Goal: Task Accomplishment & Management: Manage account settings

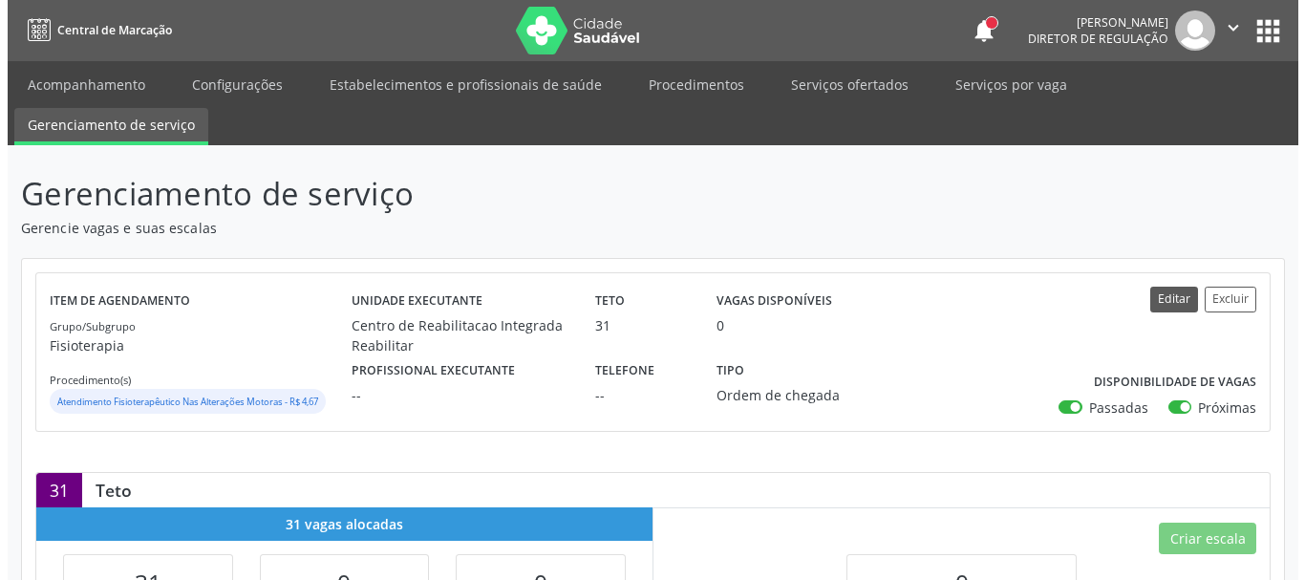
scroll to position [96, 0]
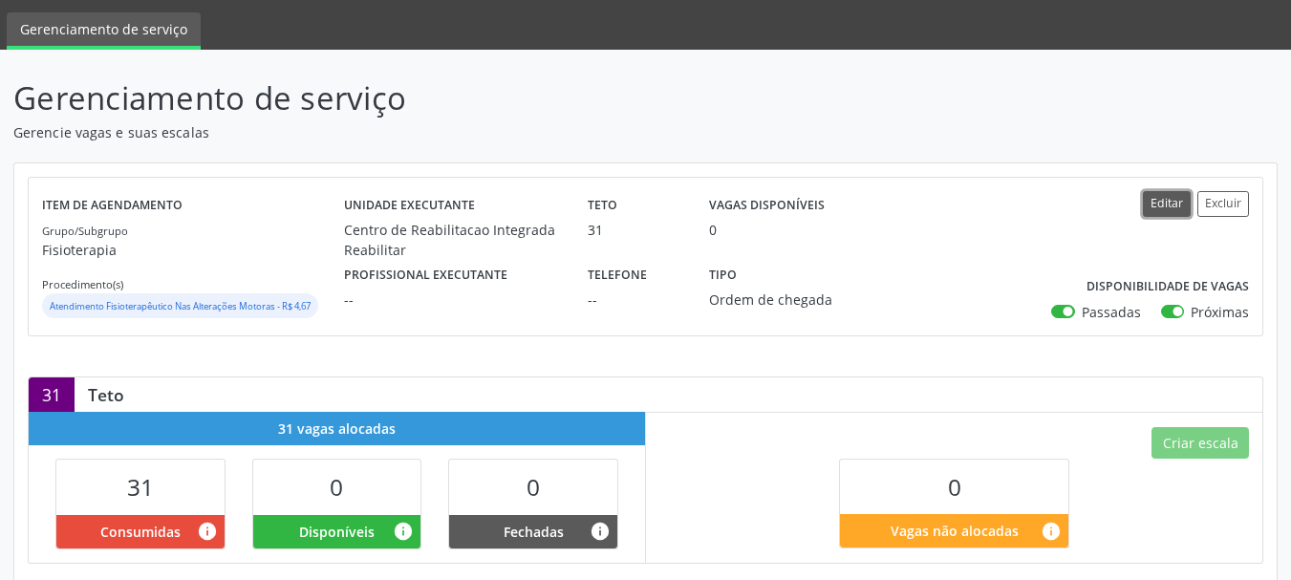
click at [1152, 207] on button "Editar" at bounding box center [1167, 204] width 48 height 26
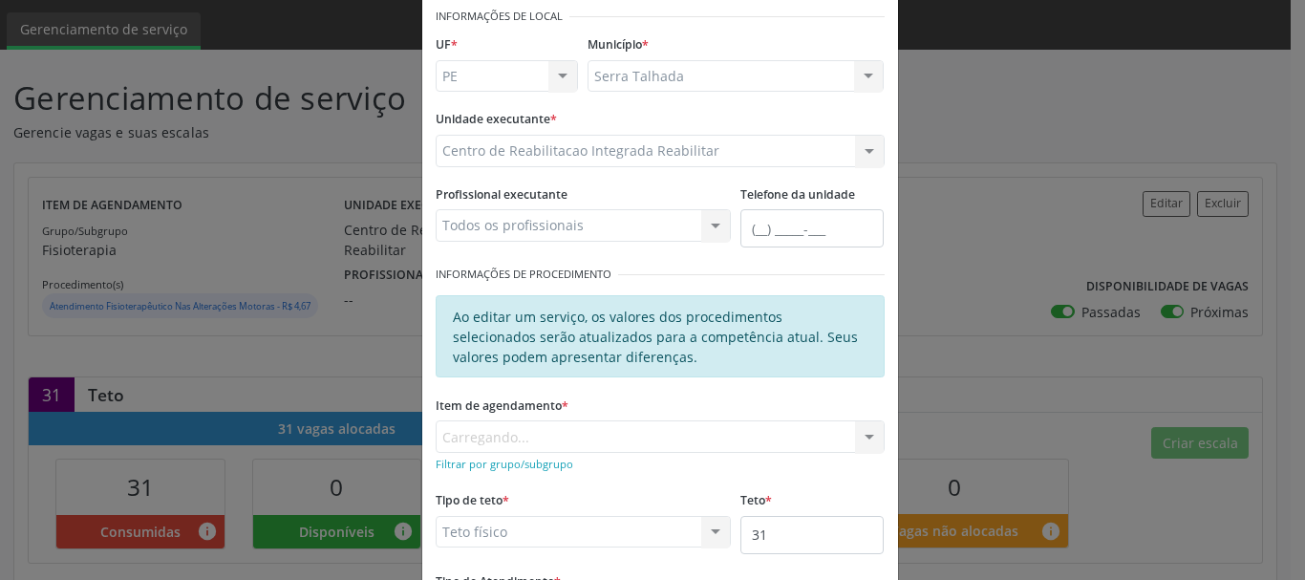
scroll to position [261, 0]
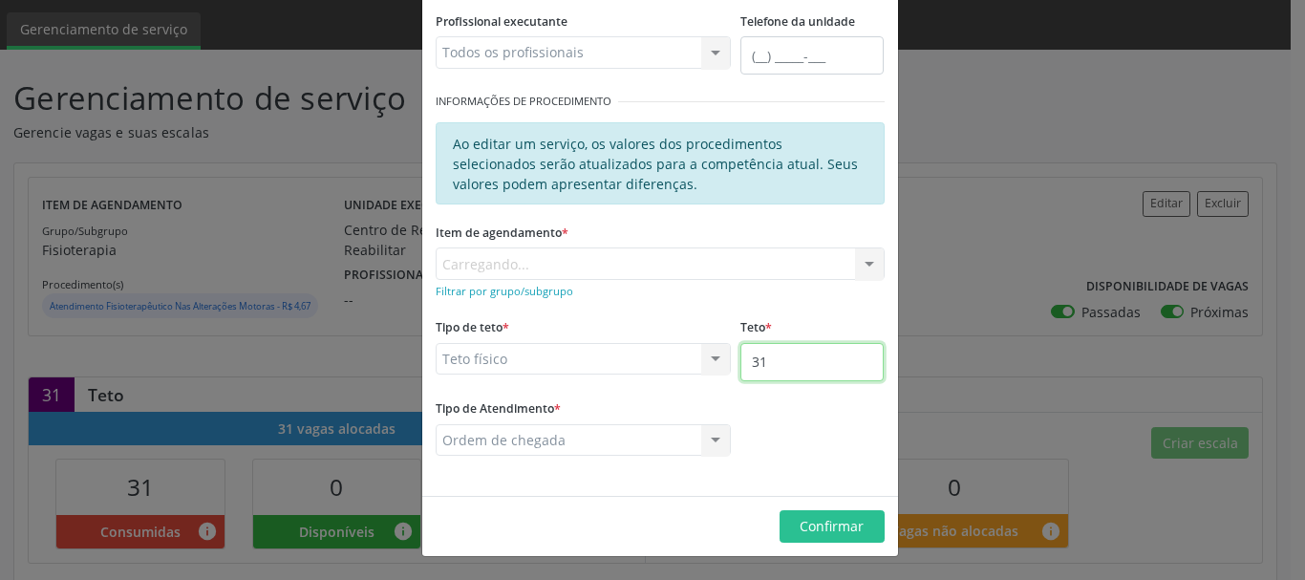
click at [805, 370] on input "31" at bounding box center [812, 362] width 143 height 38
type input "32"
click at [977, 312] on div "Editar Serviço × Informações de Local UF * PE PE Nenhum resultado encontrado pa…" at bounding box center [652, 290] width 1305 height 580
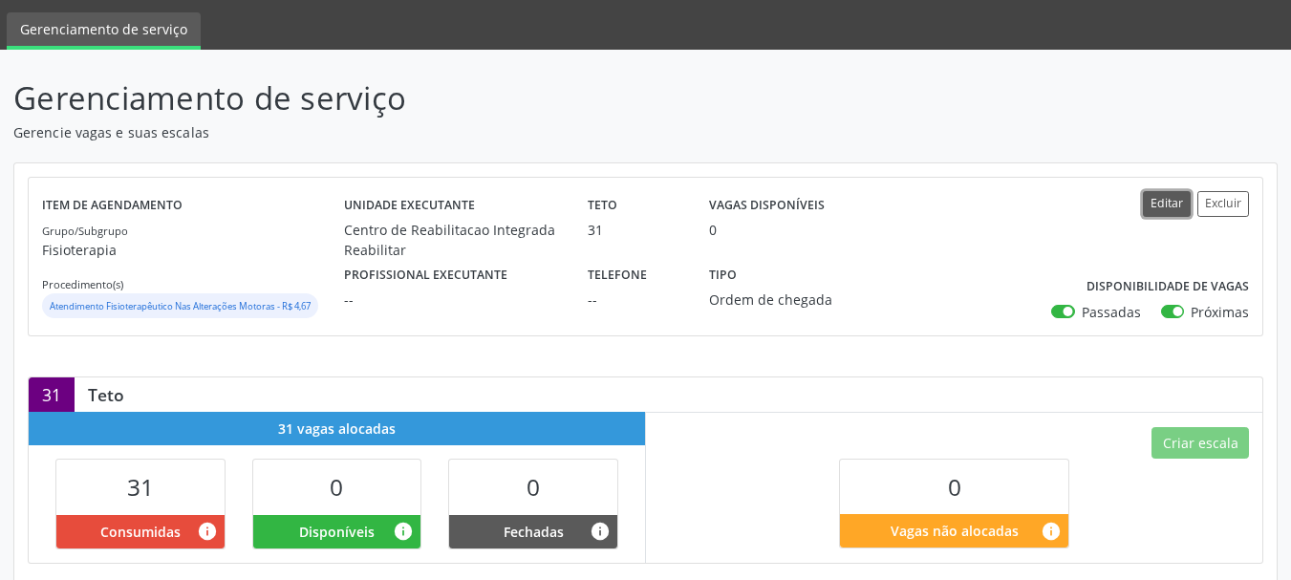
click at [1163, 205] on button "Editar" at bounding box center [1167, 204] width 48 height 26
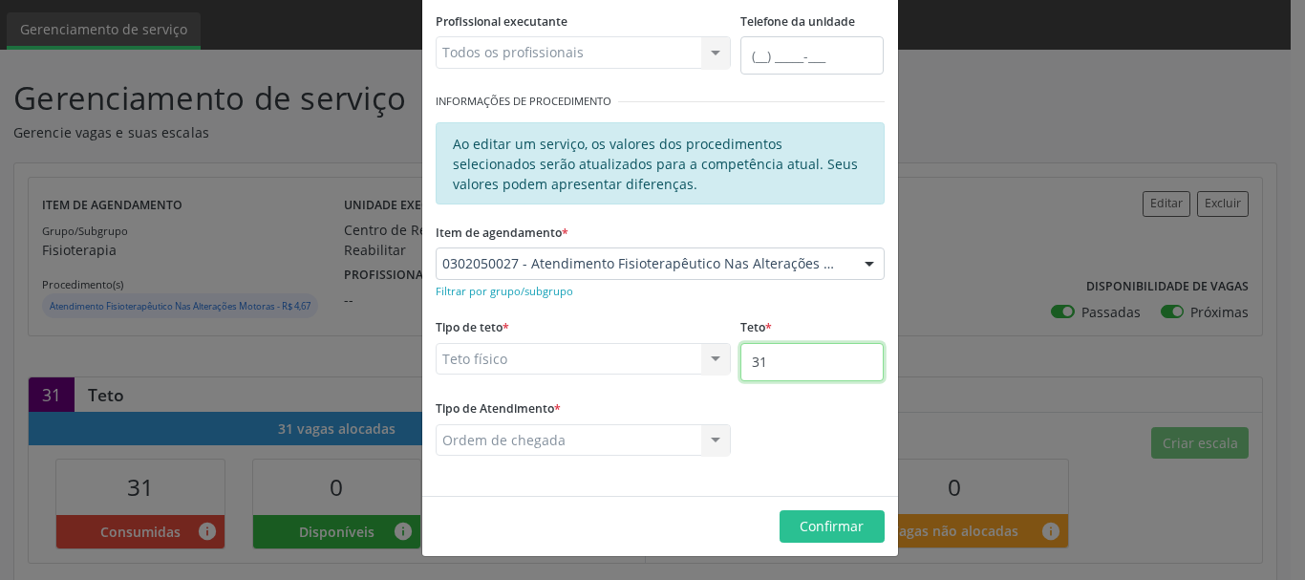
click at [811, 359] on input "31" at bounding box center [812, 362] width 143 height 38
type input "32"
click at [810, 527] on span "Confirmar" at bounding box center [832, 526] width 64 height 18
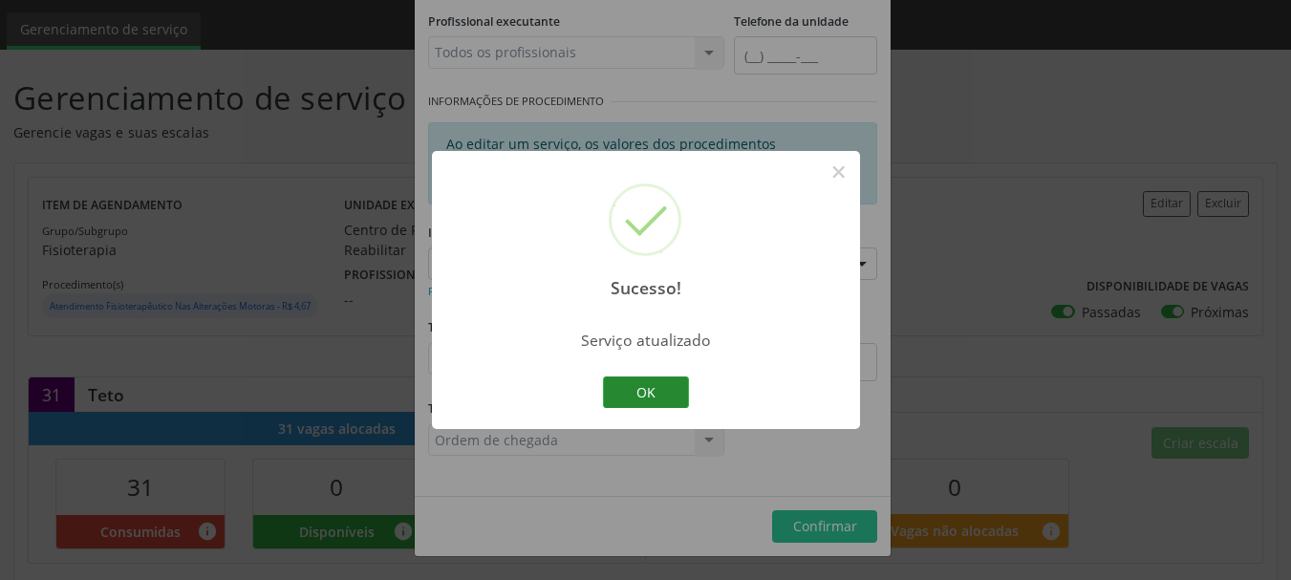
click at [656, 393] on button "OK" at bounding box center [646, 392] width 86 height 32
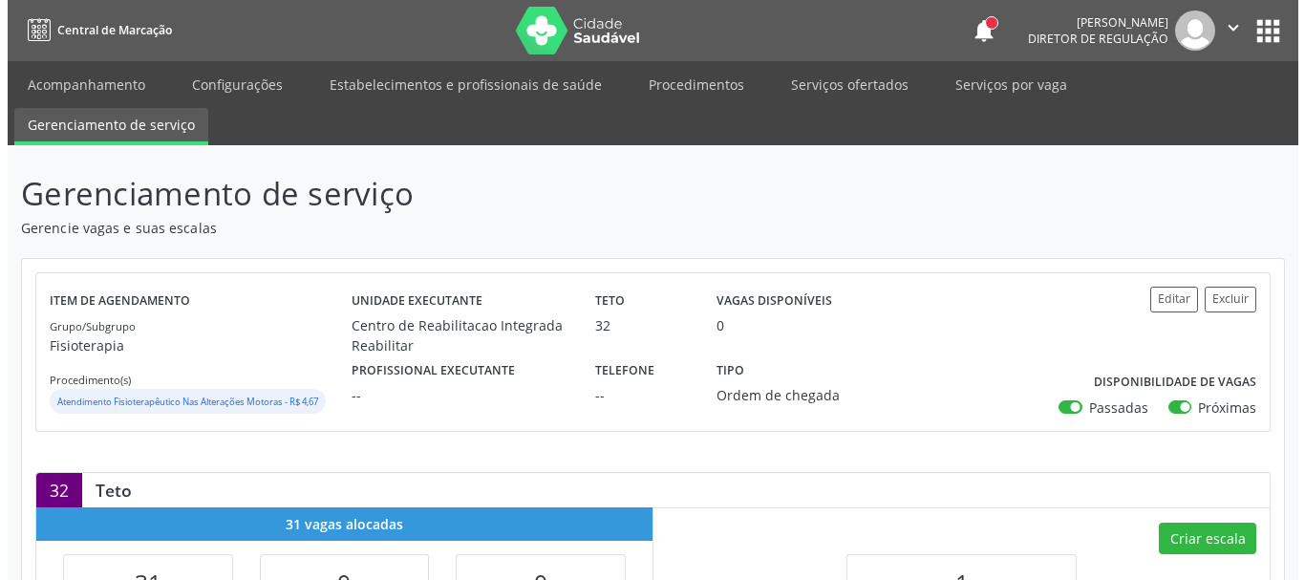
scroll to position [287, 0]
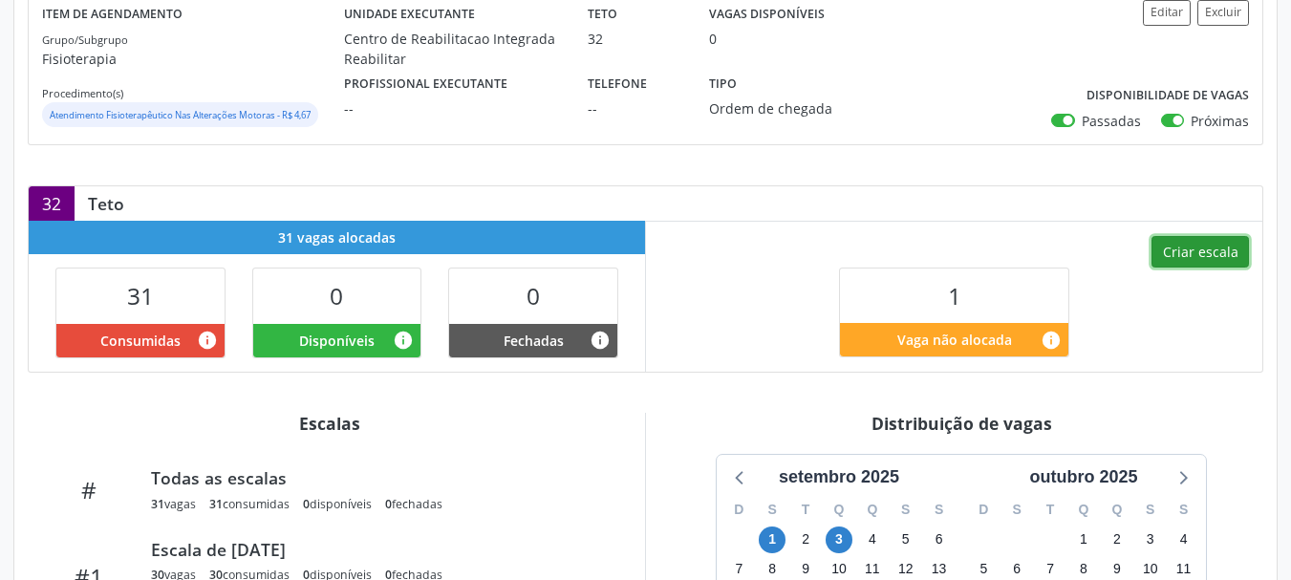
click at [1221, 247] on button "Criar escala" at bounding box center [1199, 252] width 97 height 32
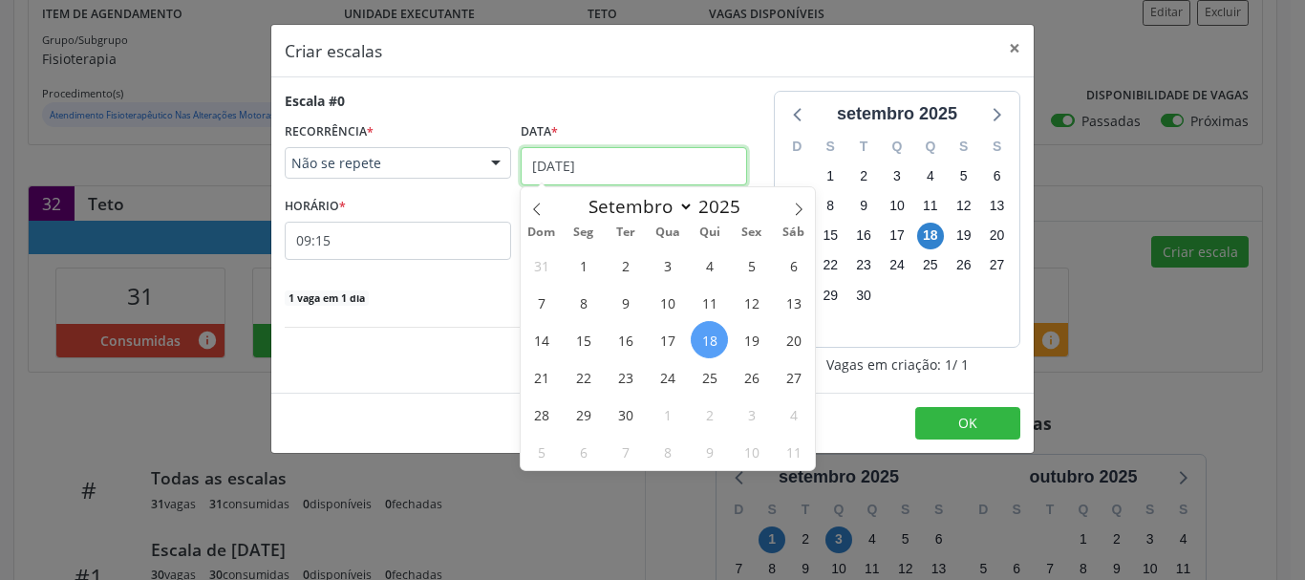
click at [548, 157] on input "[DATE]" at bounding box center [634, 166] width 226 height 38
click at [590, 376] on span "22" at bounding box center [583, 376] width 37 height 37
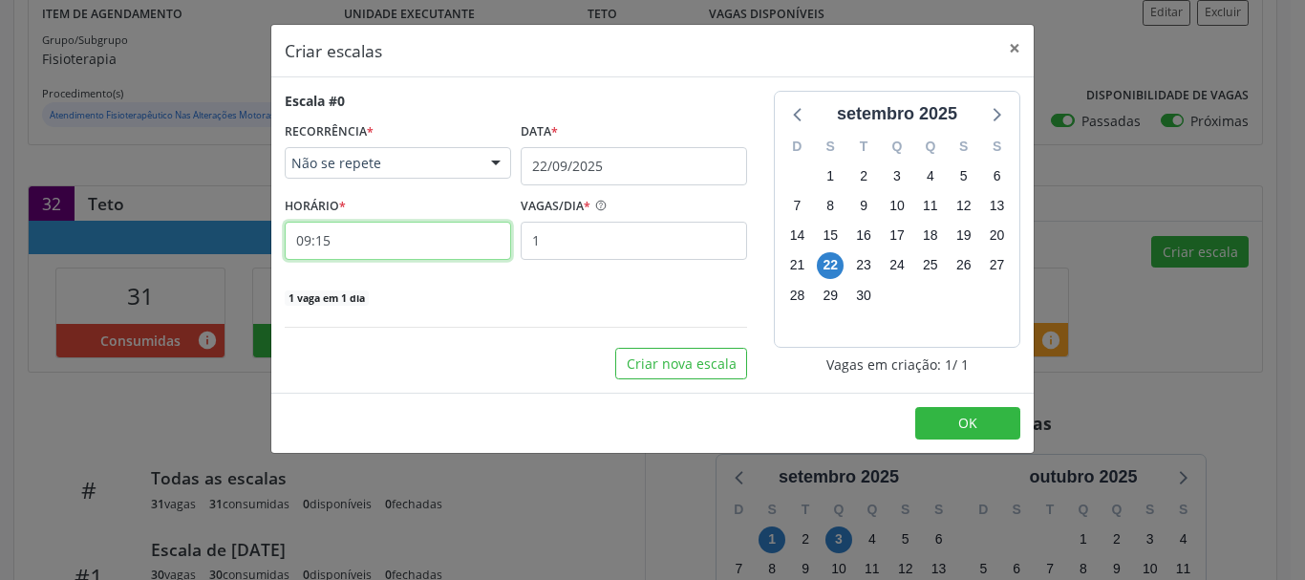
click at [377, 246] on input "09:15" at bounding box center [398, 241] width 226 height 38
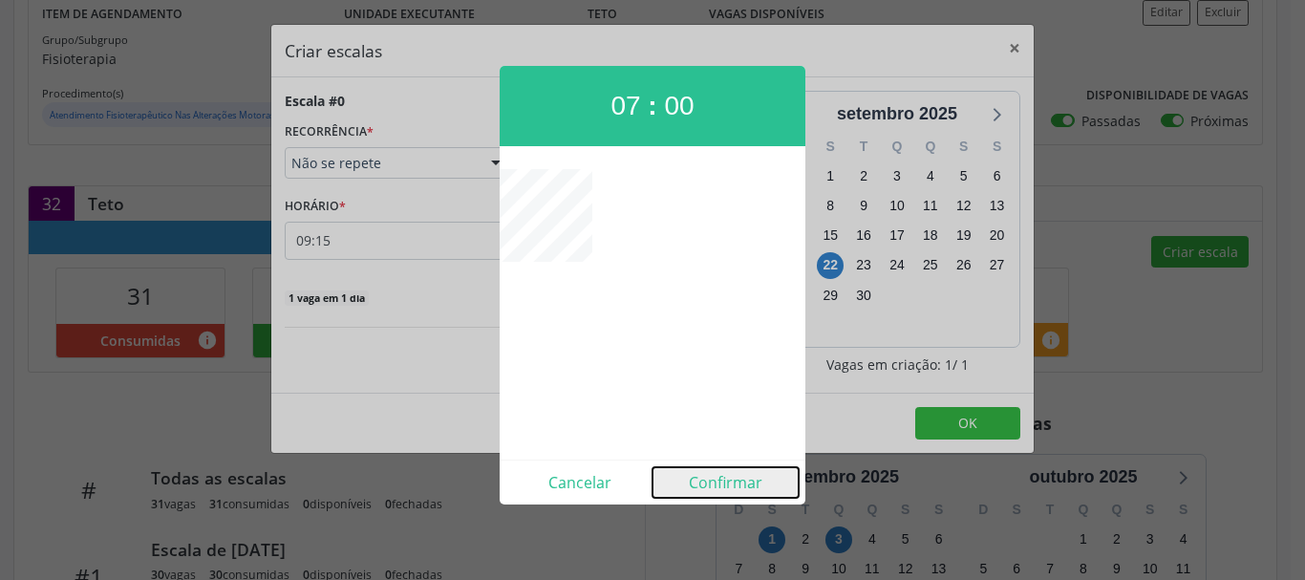
click at [728, 481] on button "Confirmar" at bounding box center [726, 482] width 146 height 31
type input "07:00"
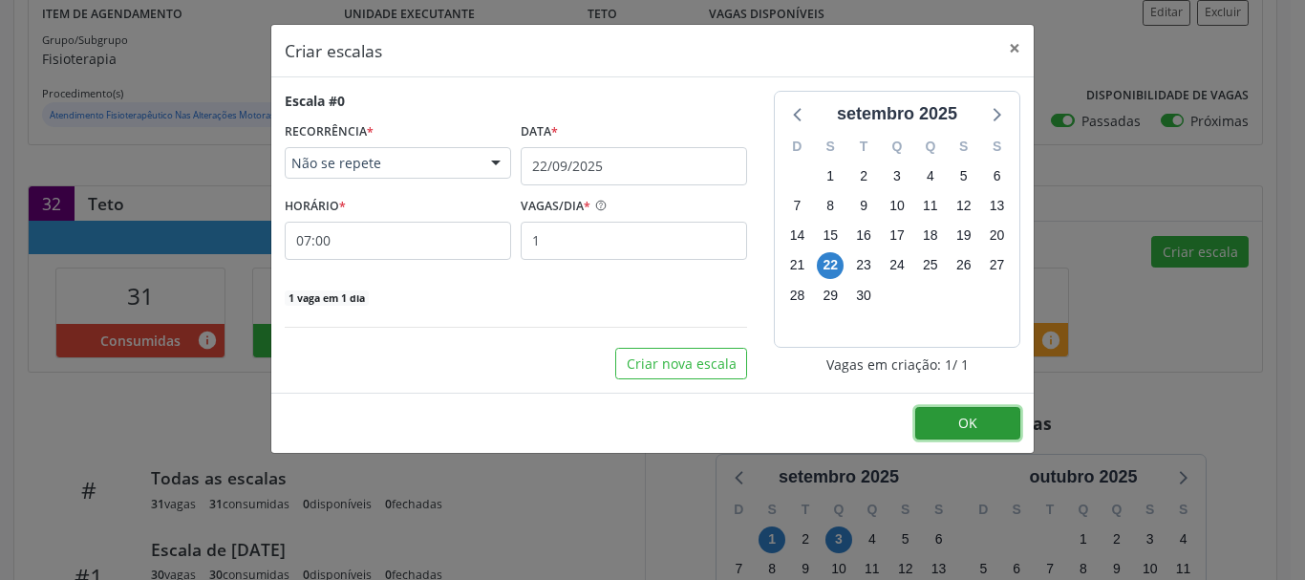
click at [933, 420] on button "OK" at bounding box center [967, 423] width 105 height 32
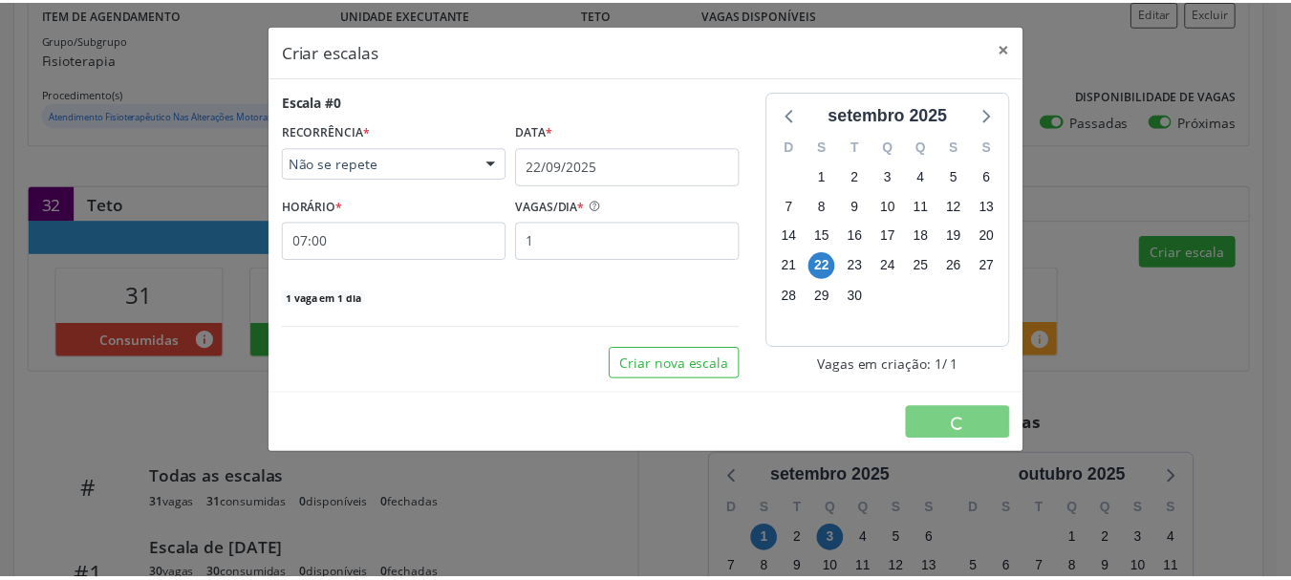
scroll to position [0, 0]
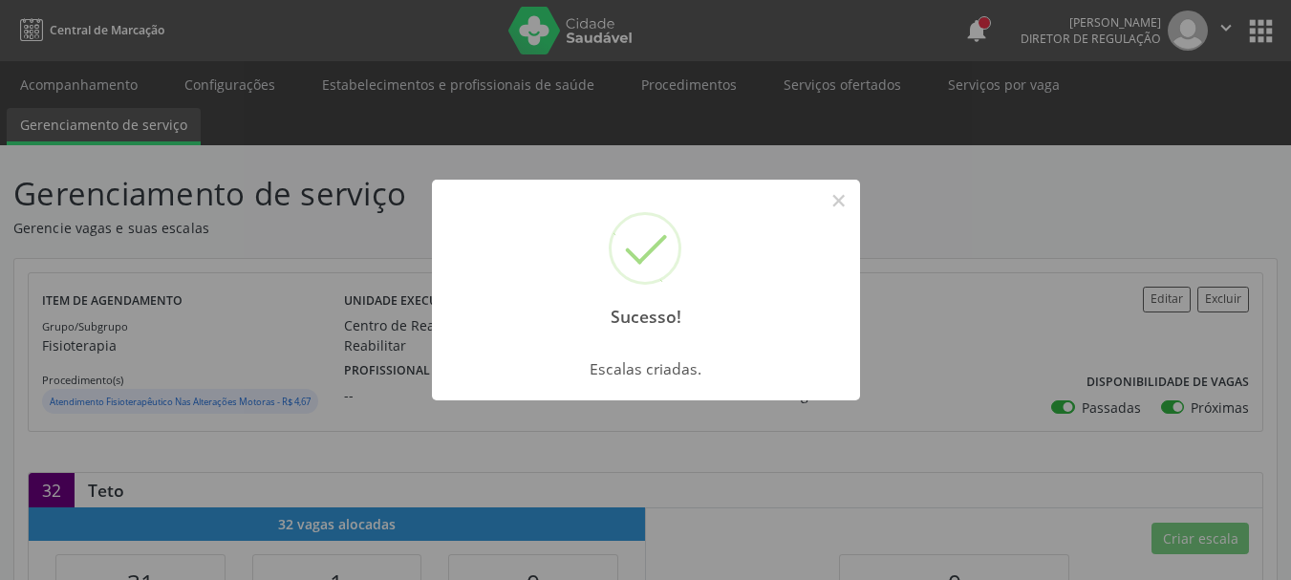
drag, startPoint x: 949, startPoint y: 370, endPoint x: 802, endPoint y: 438, distance: 162.0
click at [949, 370] on div "Sucesso! × Escalas criadas. OK Cancel" at bounding box center [645, 290] width 1291 height 580
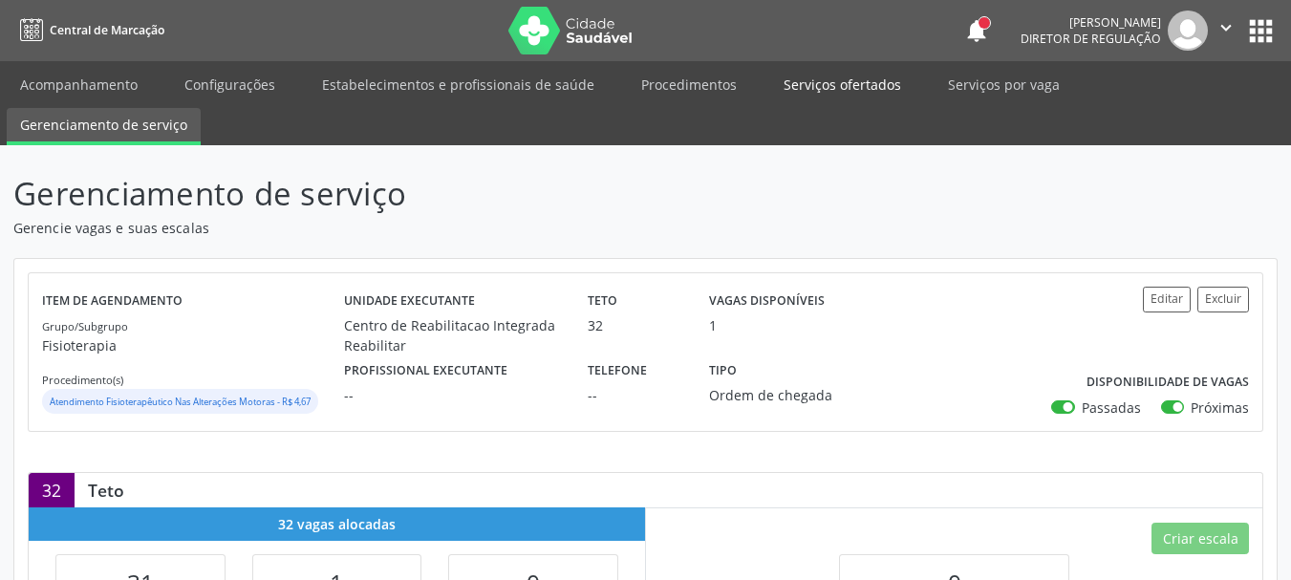
click at [877, 80] on link "Serviços ofertados" at bounding box center [842, 84] width 144 height 33
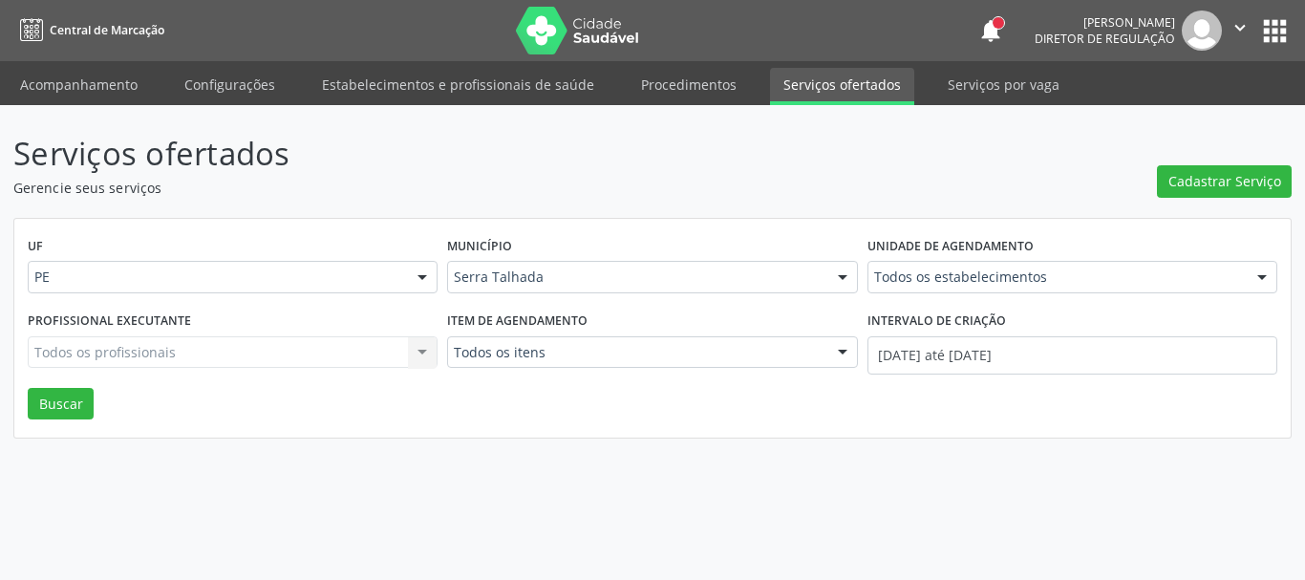
click at [1072, 269] on div "Todos os estabelecimentos" at bounding box center [1073, 277] width 410 height 32
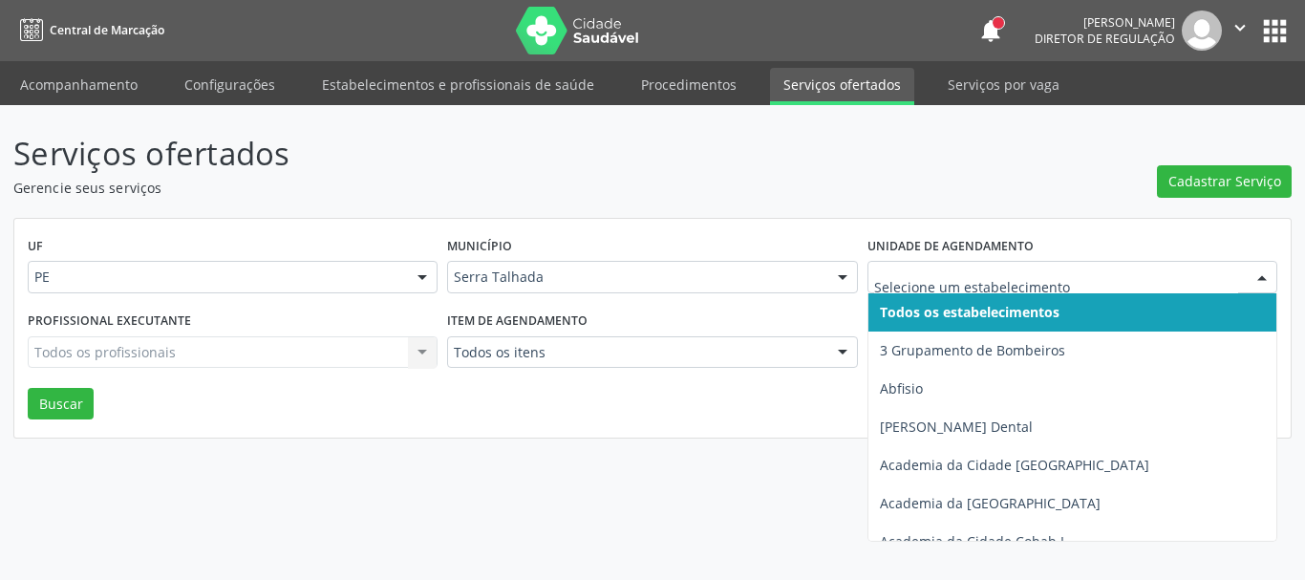
click at [1065, 293] on span "Todos os estabelecimentos" at bounding box center [1078, 312] width 418 height 38
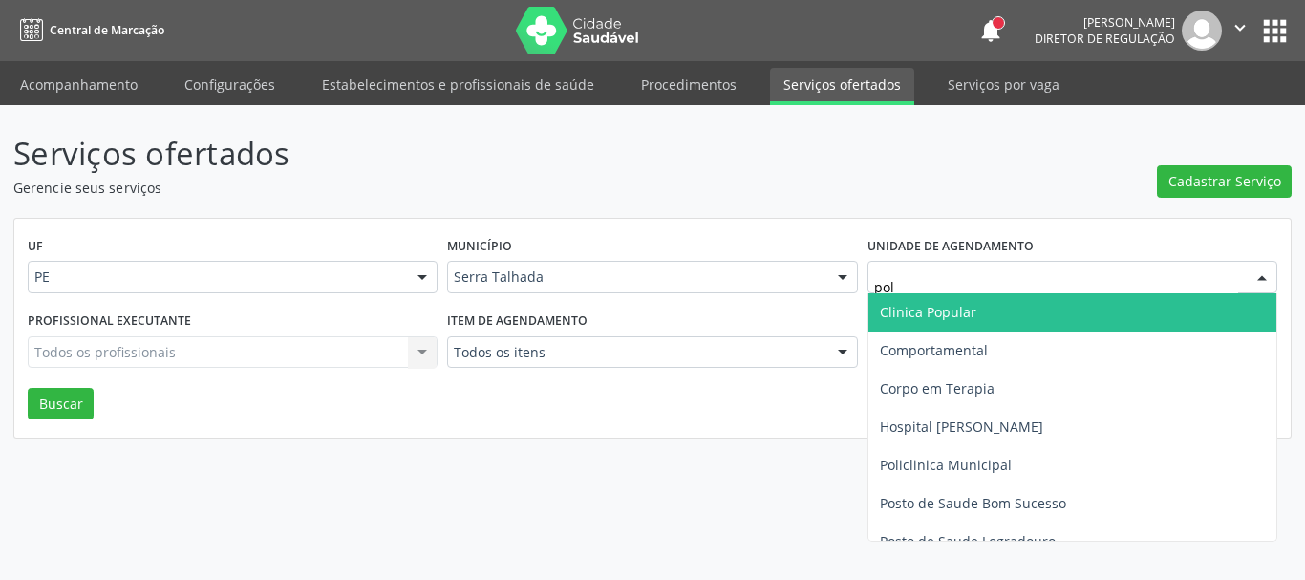
type input "poli"
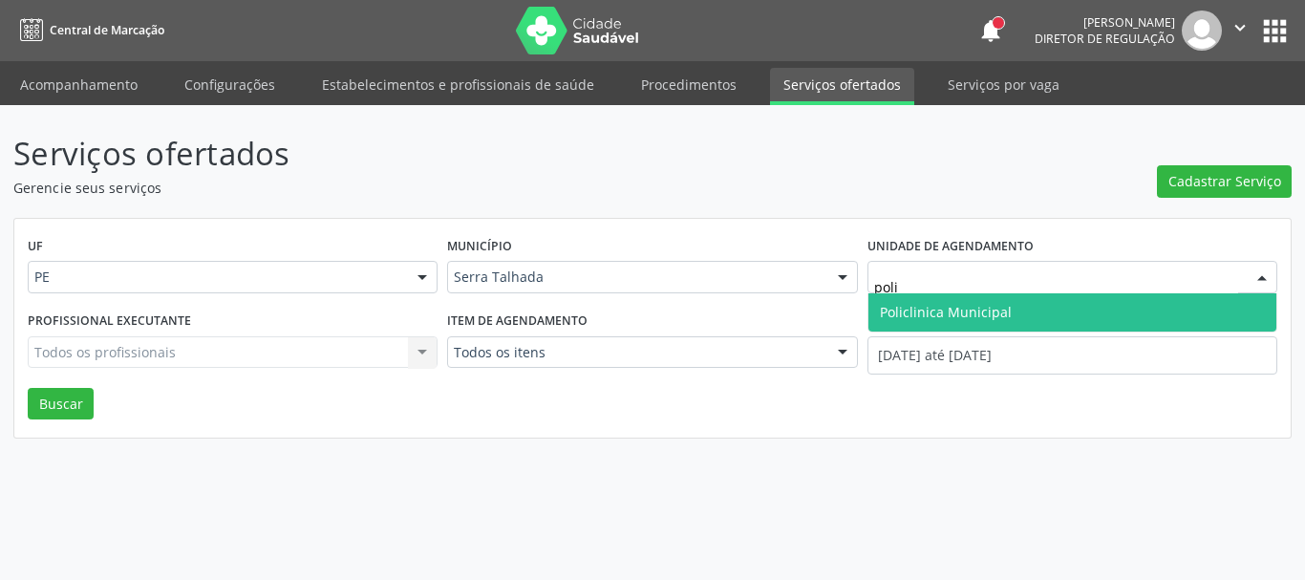
click at [1025, 314] on span "Policlinica Municipal" at bounding box center [1073, 312] width 408 height 38
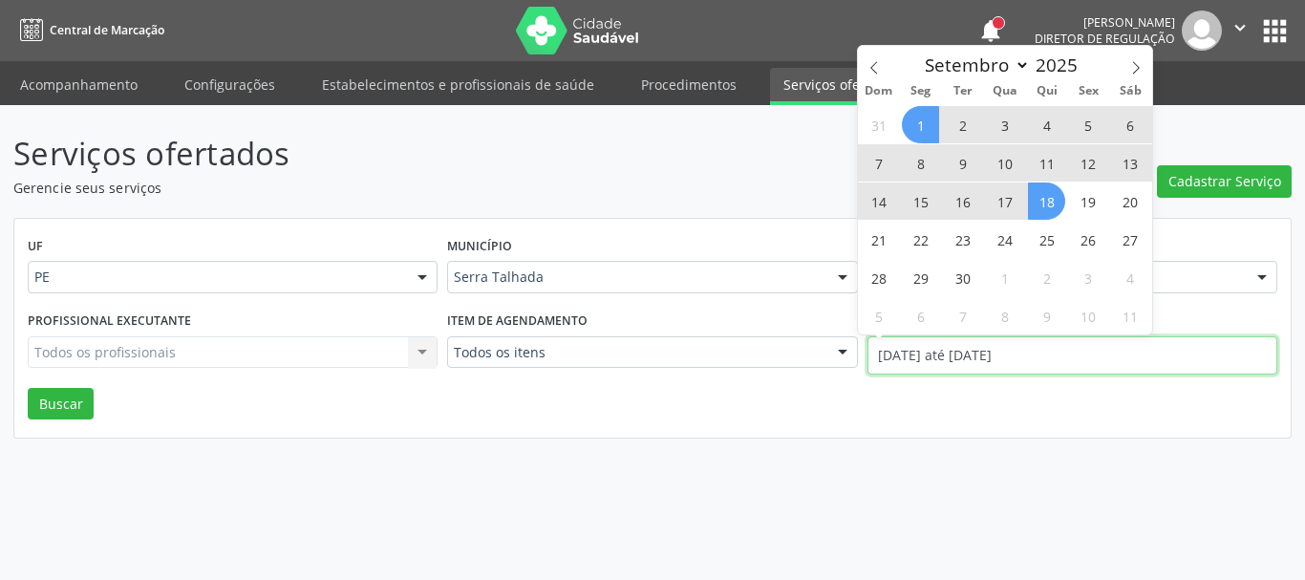
click at [1009, 357] on input "[DATE] até [DATE]" at bounding box center [1073, 355] width 410 height 38
click at [876, 57] on span at bounding box center [874, 62] width 32 height 32
select select "7"
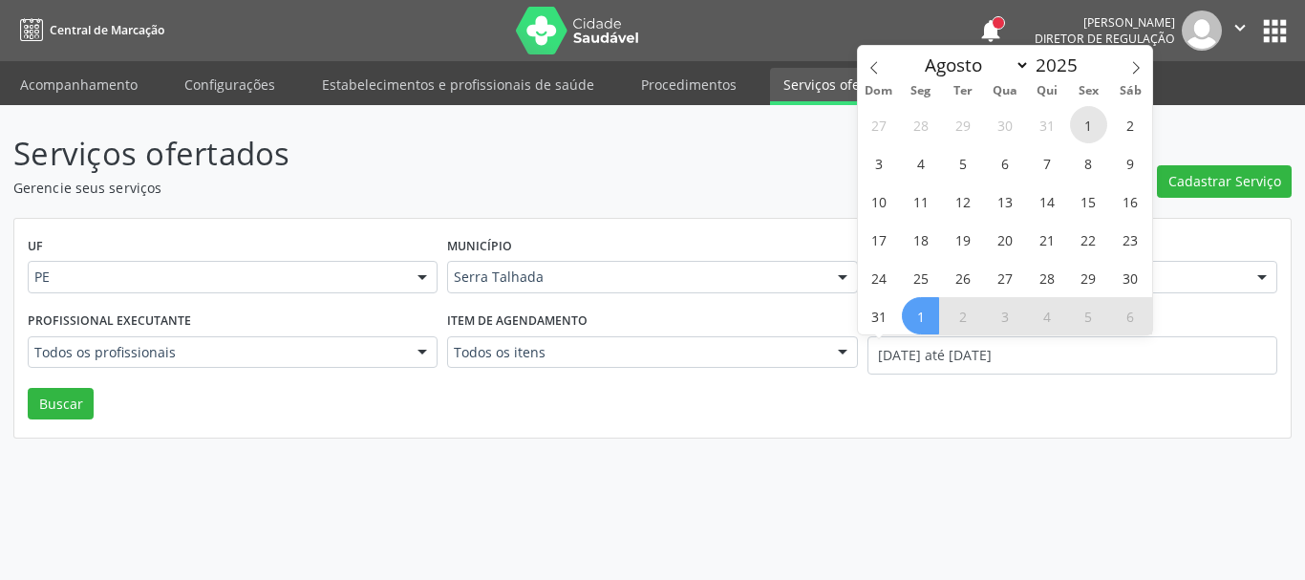
click at [1086, 123] on span "1" at bounding box center [1088, 124] width 37 height 37
type input "[DATE]"
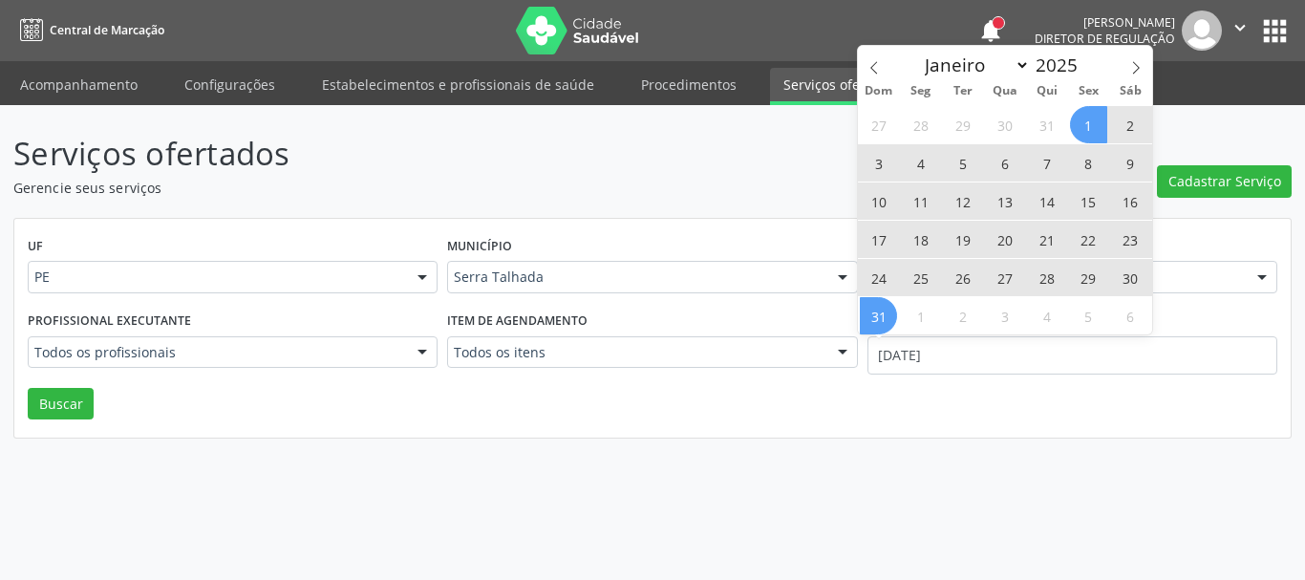
click at [879, 323] on span "31" at bounding box center [878, 315] width 37 height 37
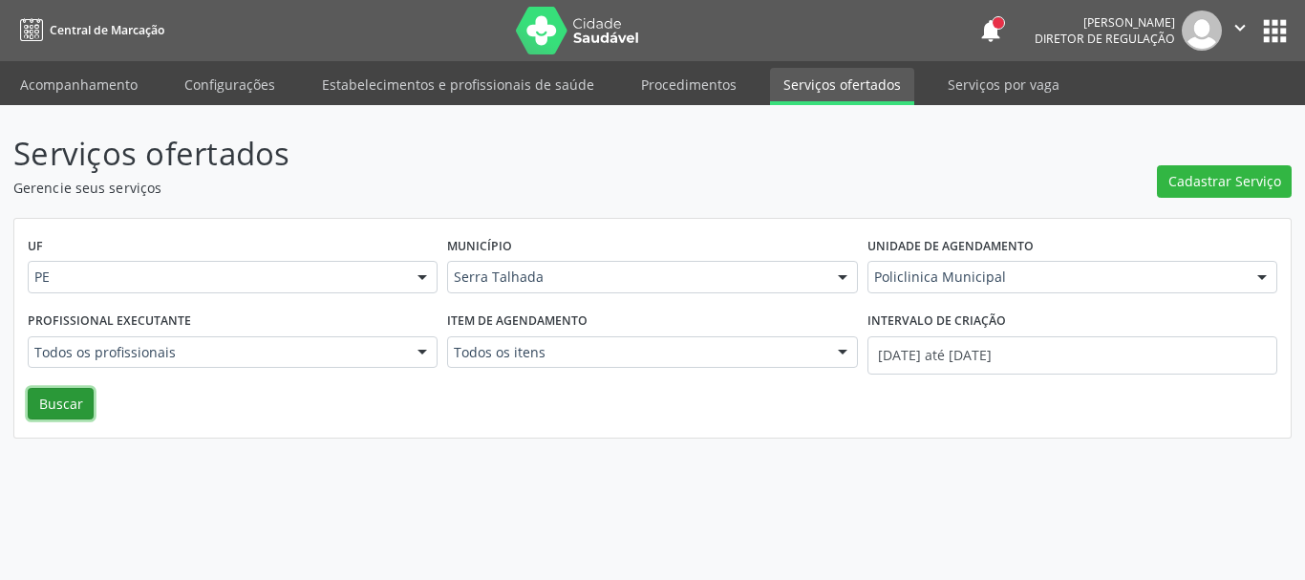
click at [54, 419] on button "Buscar" at bounding box center [61, 404] width 66 height 32
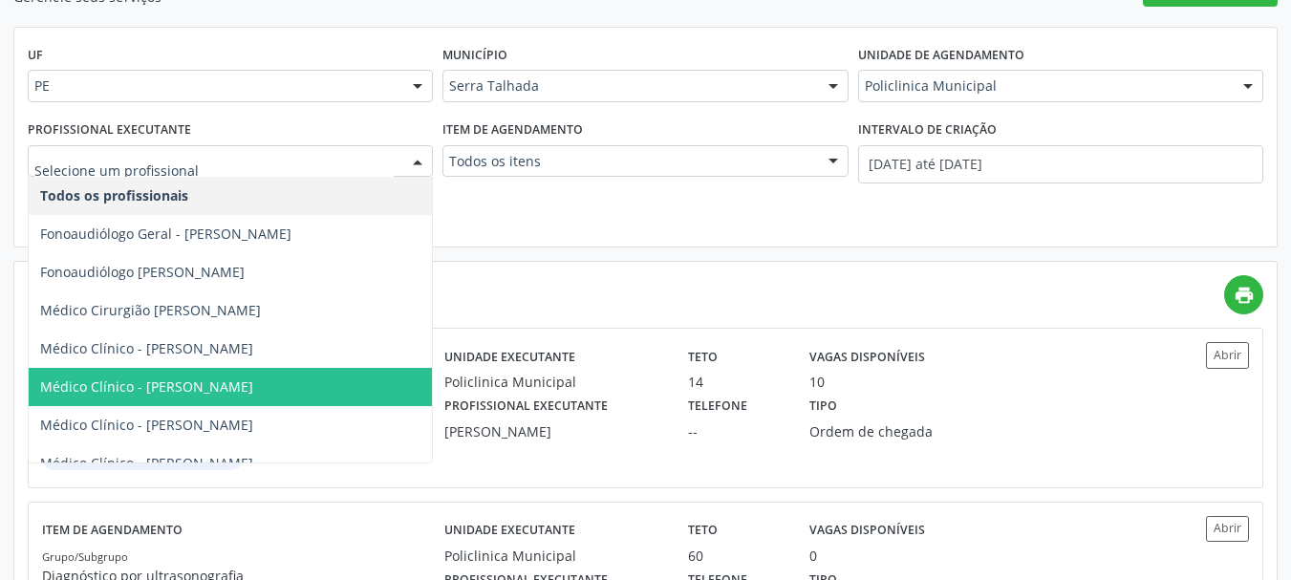
click at [270, 374] on span "Médico Clínico - [PERSON_NAME]" at bounding box center [321, 387] width 585 height 38
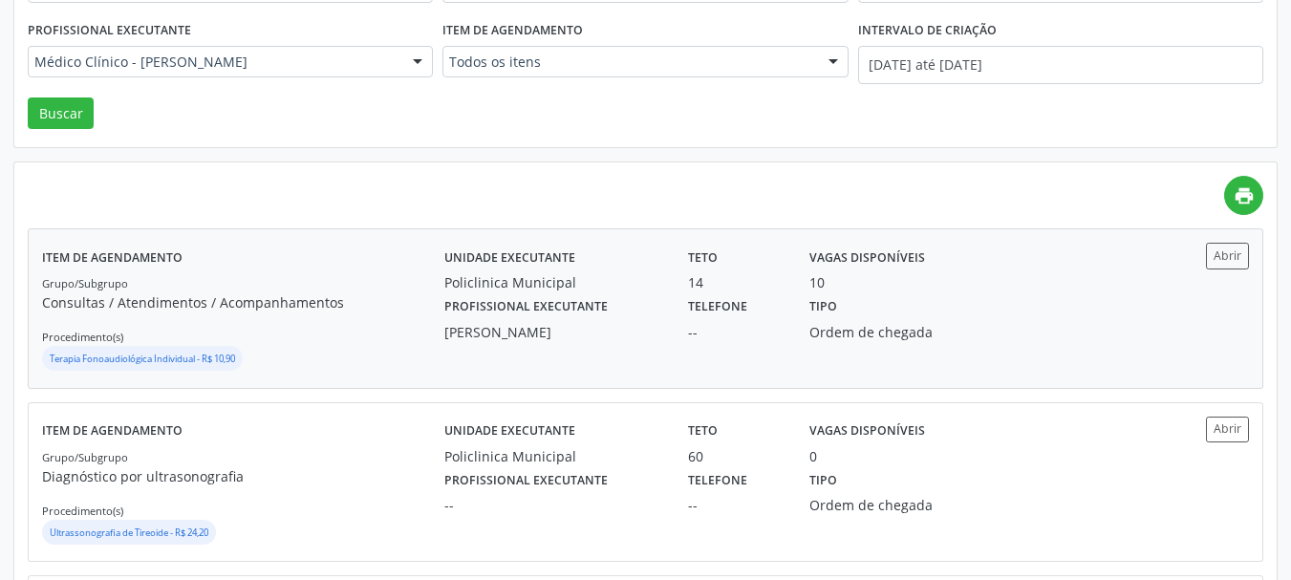
scroll to position [287, 0]
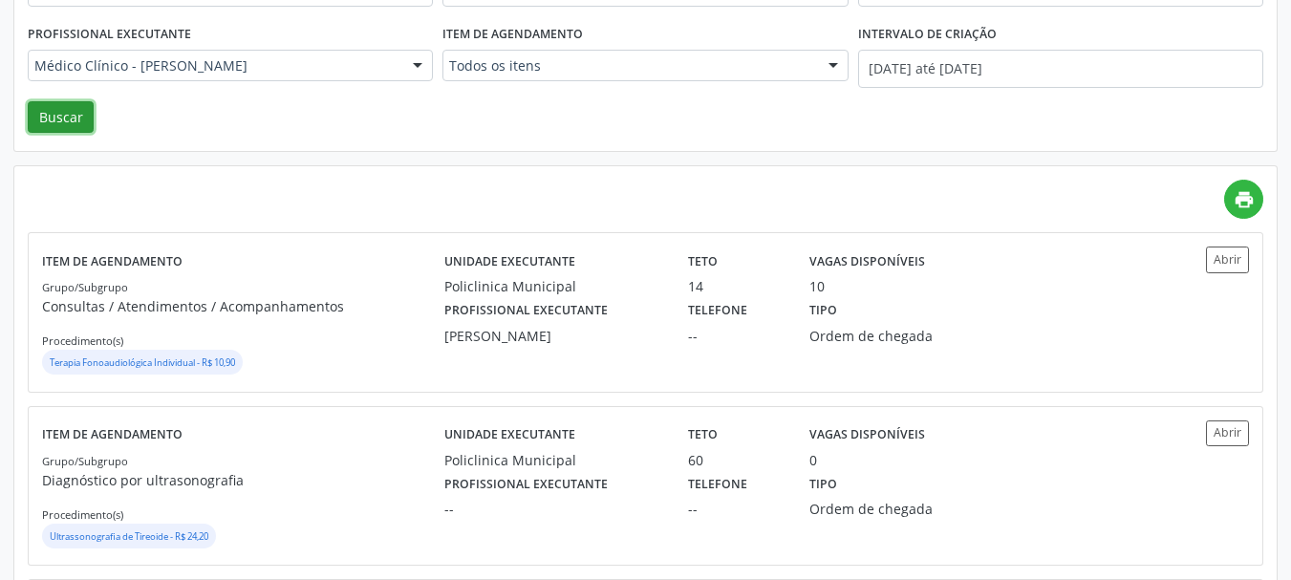
click at [54, 125] on button "Buscar" at bounding box center [61, 117] width 66 height 32
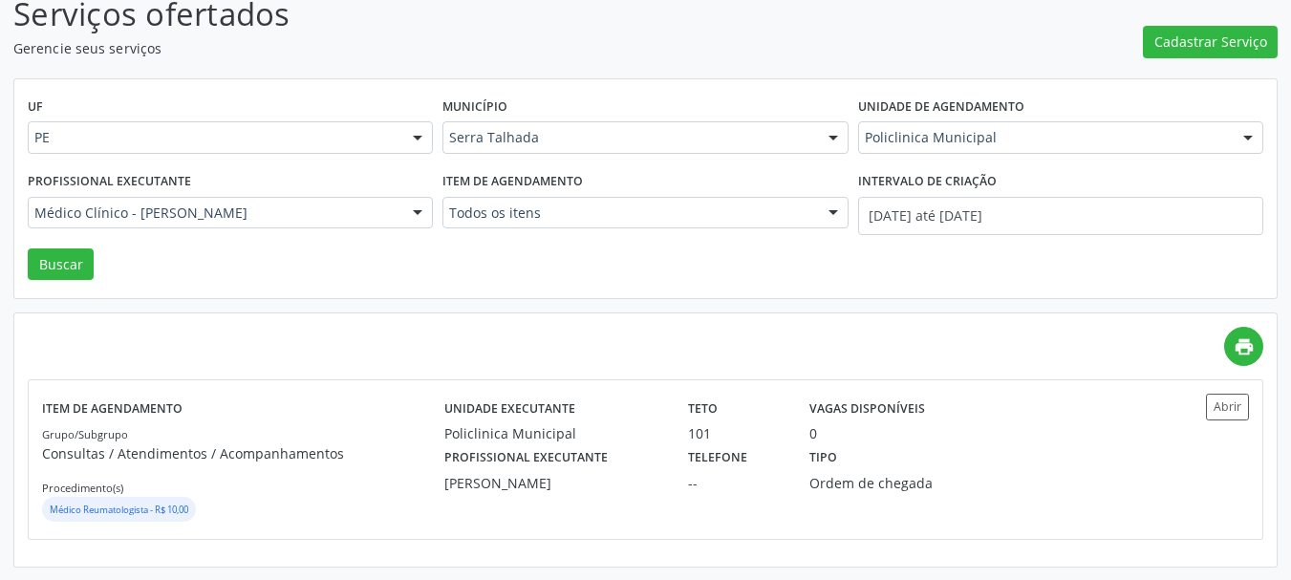
scroll to position [140, 0]
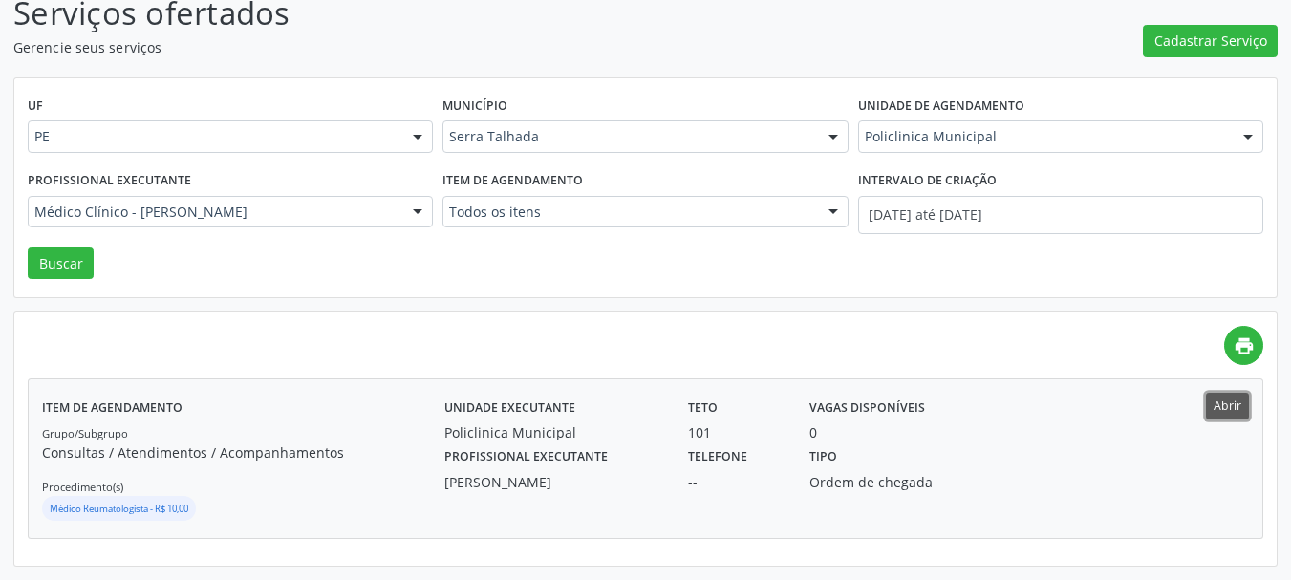
click at [1213, 405] on button "Abrir" at bounding box center [1227, 406] width 43 height 26
